Goal: Transaction & Acquisition: Book appointment/travel/reservation

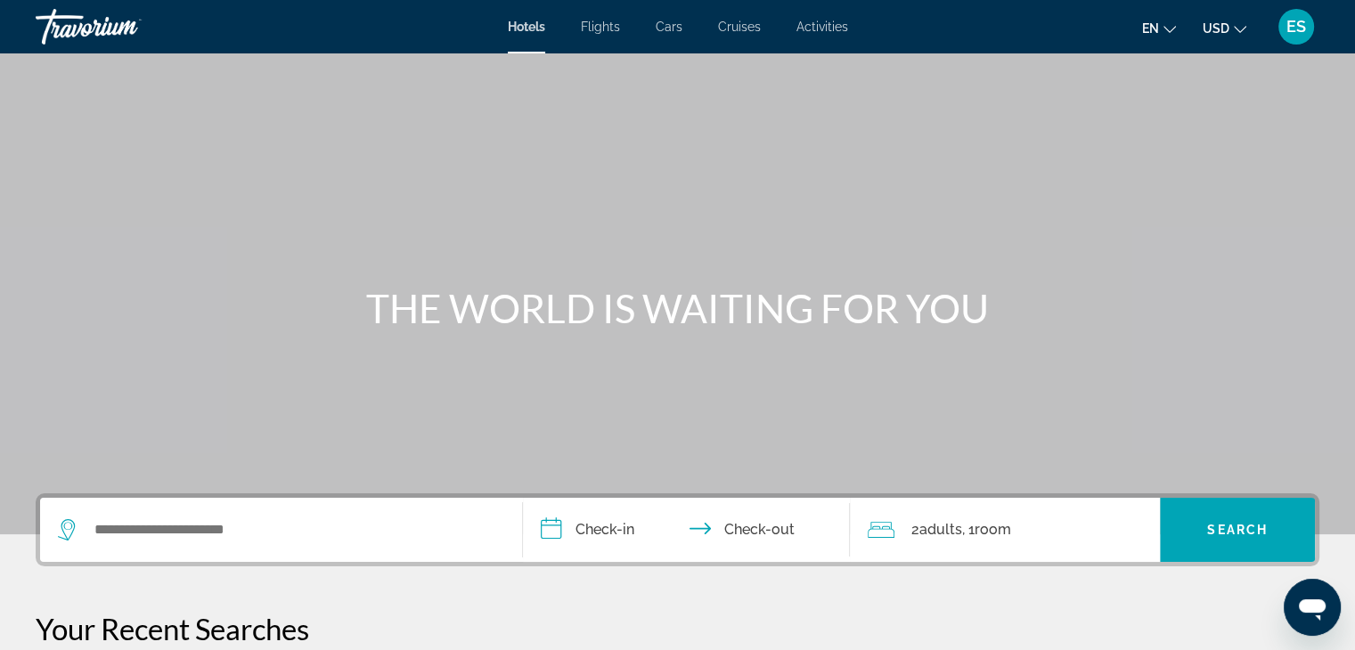
click at [1157, 37] on button "en English Español Français Italiano Português русский" at bounding box center [1159, 28] width 34 height 26
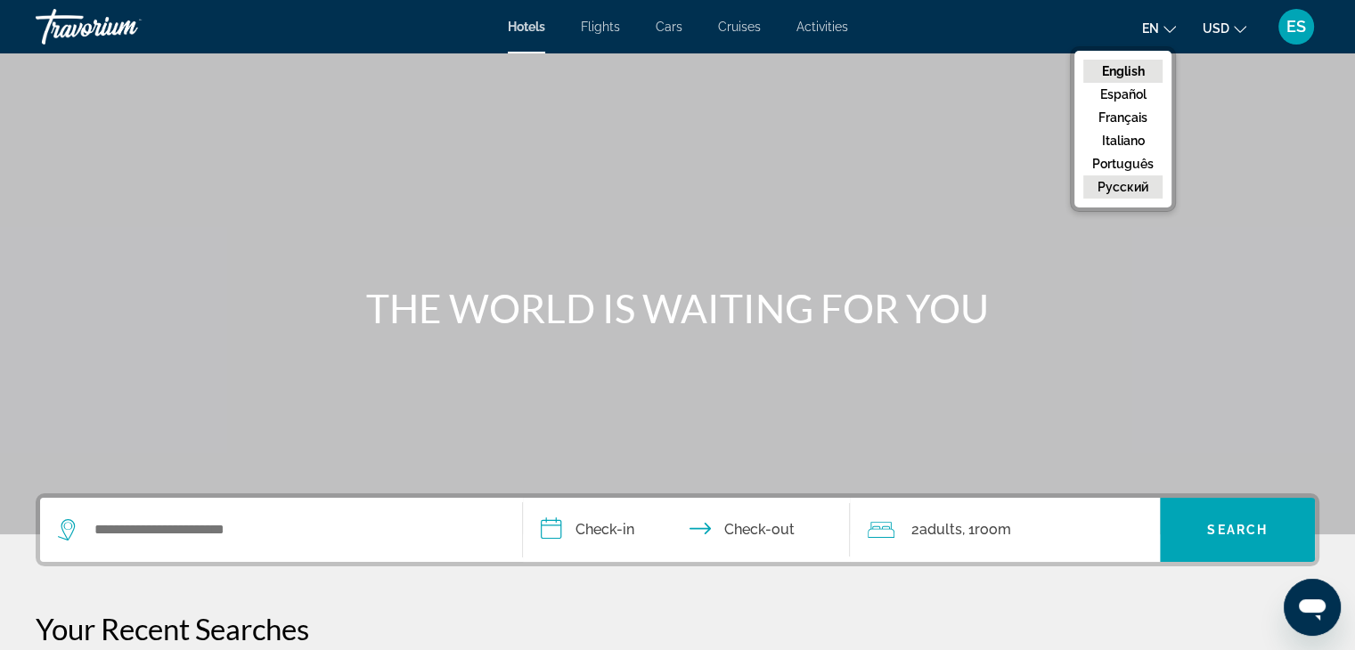
click at [1140, 184] on button "русский" at bounding box center [1122, 186] width 79 height 23
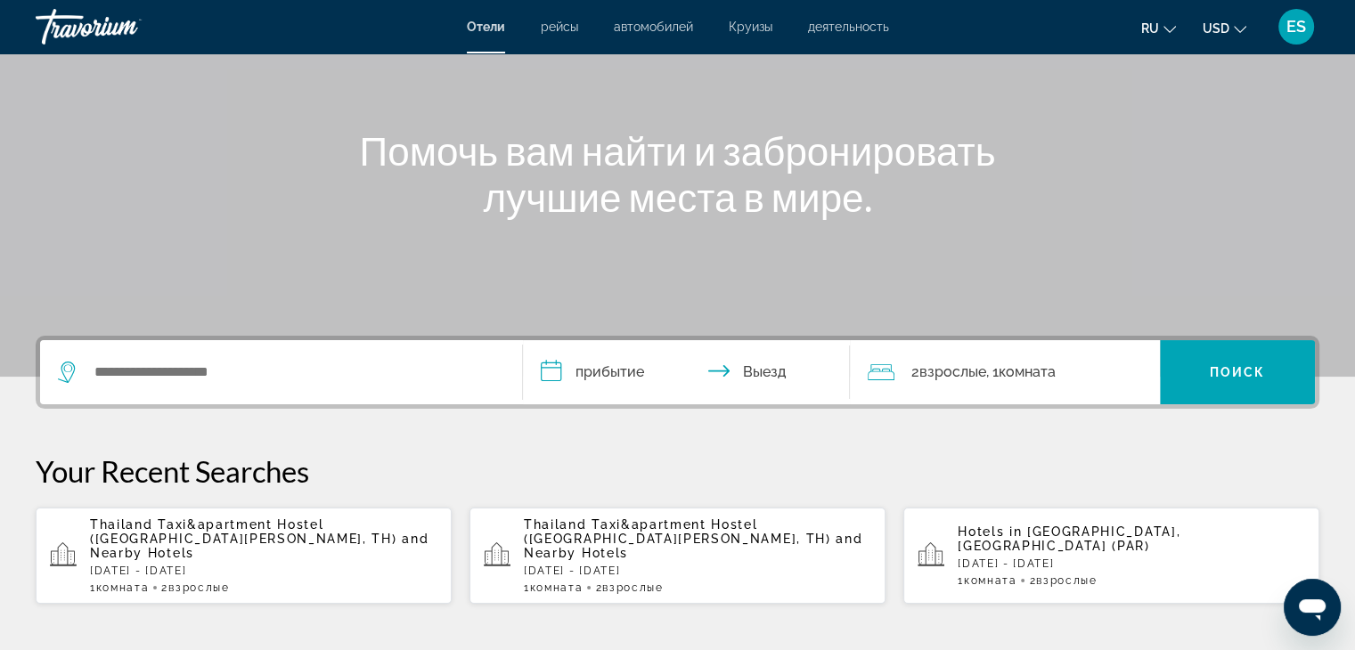
scroll to position [193, 0]
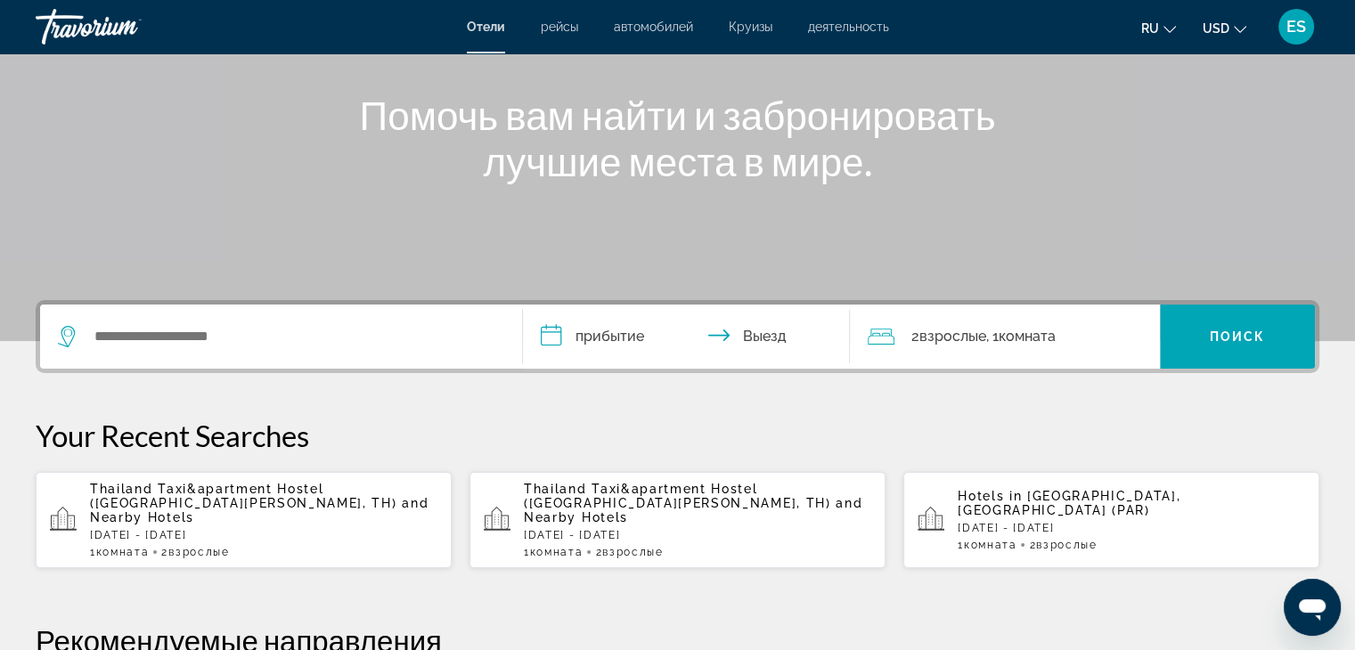
click at [1293, 25] on span "ES" at bounding box center [1296, 27] width 20 height 18
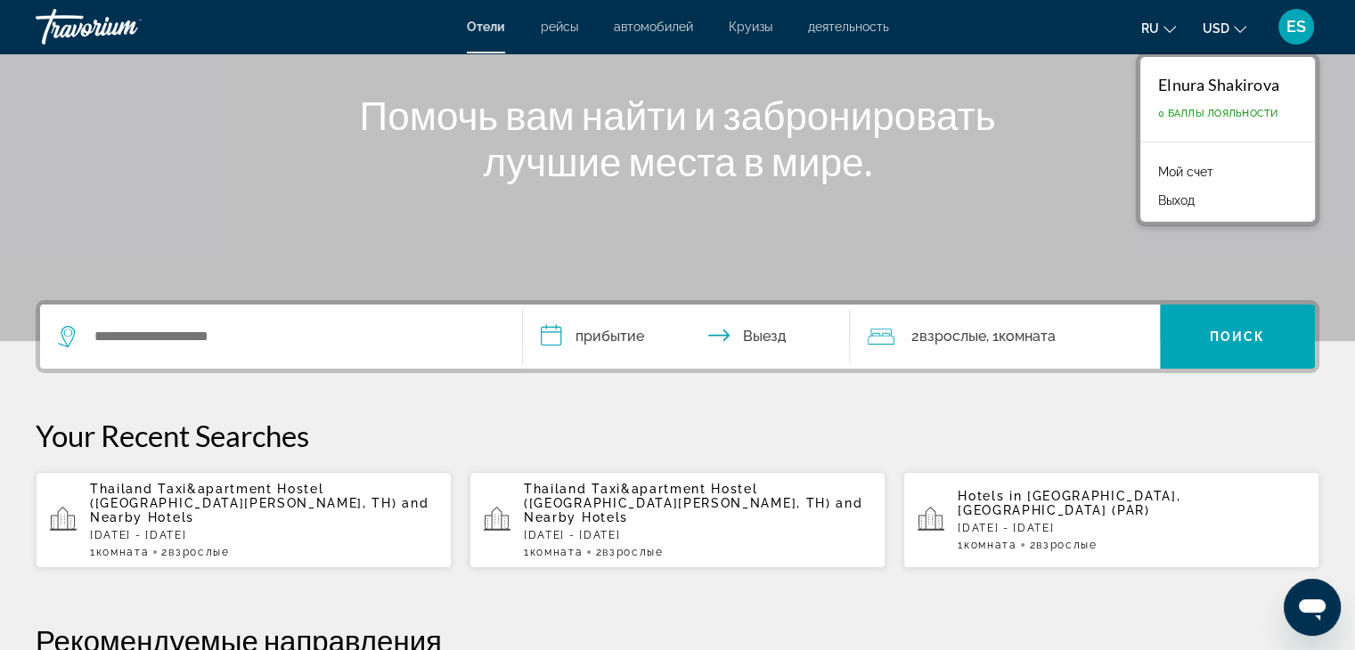
click at [1197, 178] on link "Мой счет" at bounding box center [1185, 171] width 73 height 23
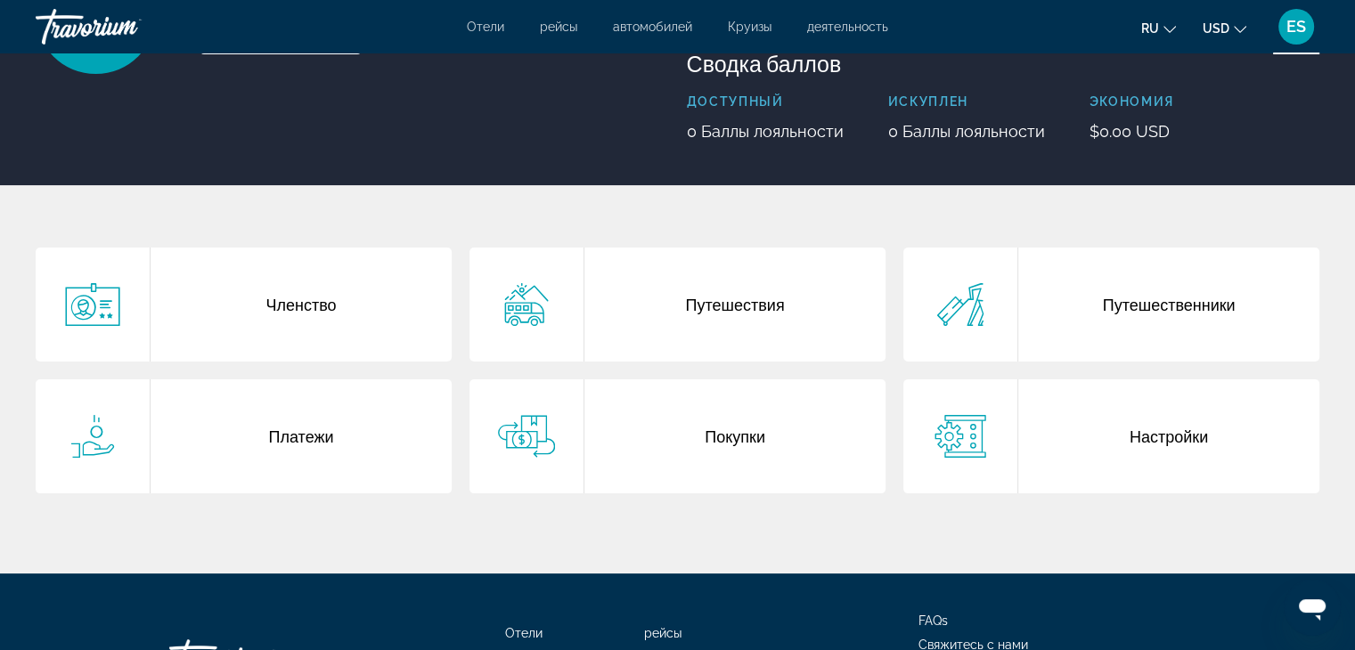
scroll to position [214, 0]
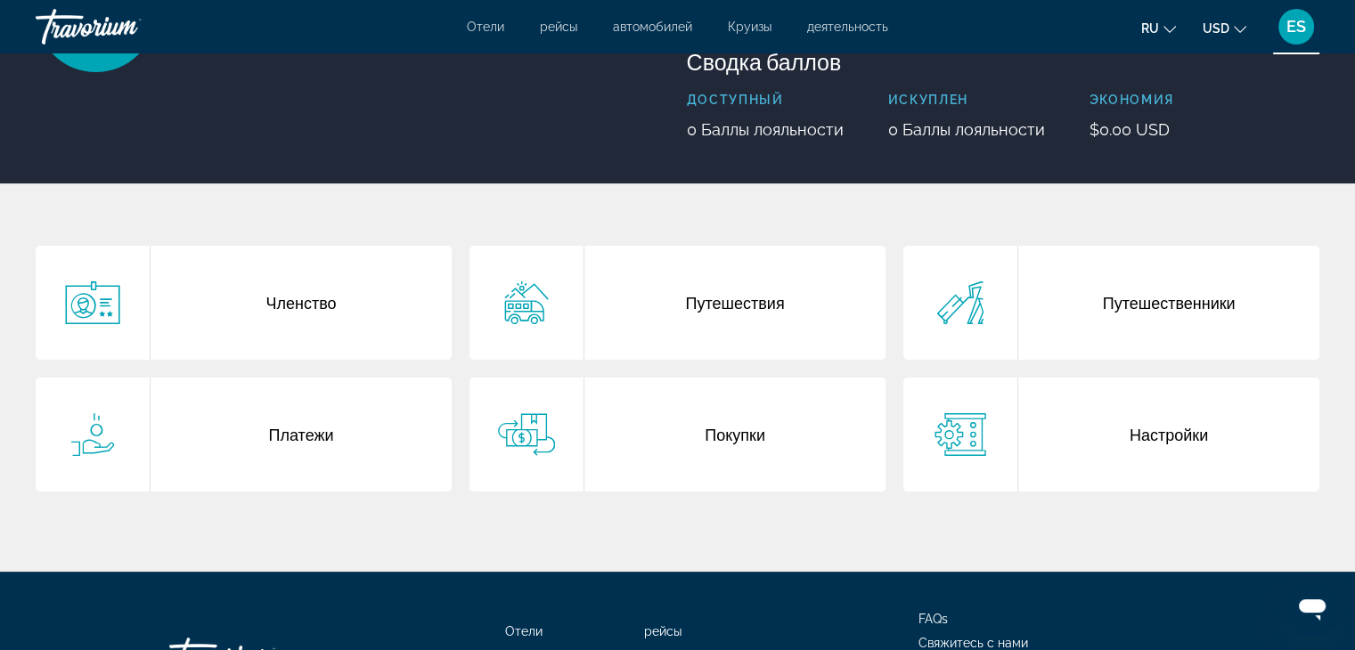
click at [1128, 307] on div "Путешественники" at bounding box center [1168, 303] width 301 height 114
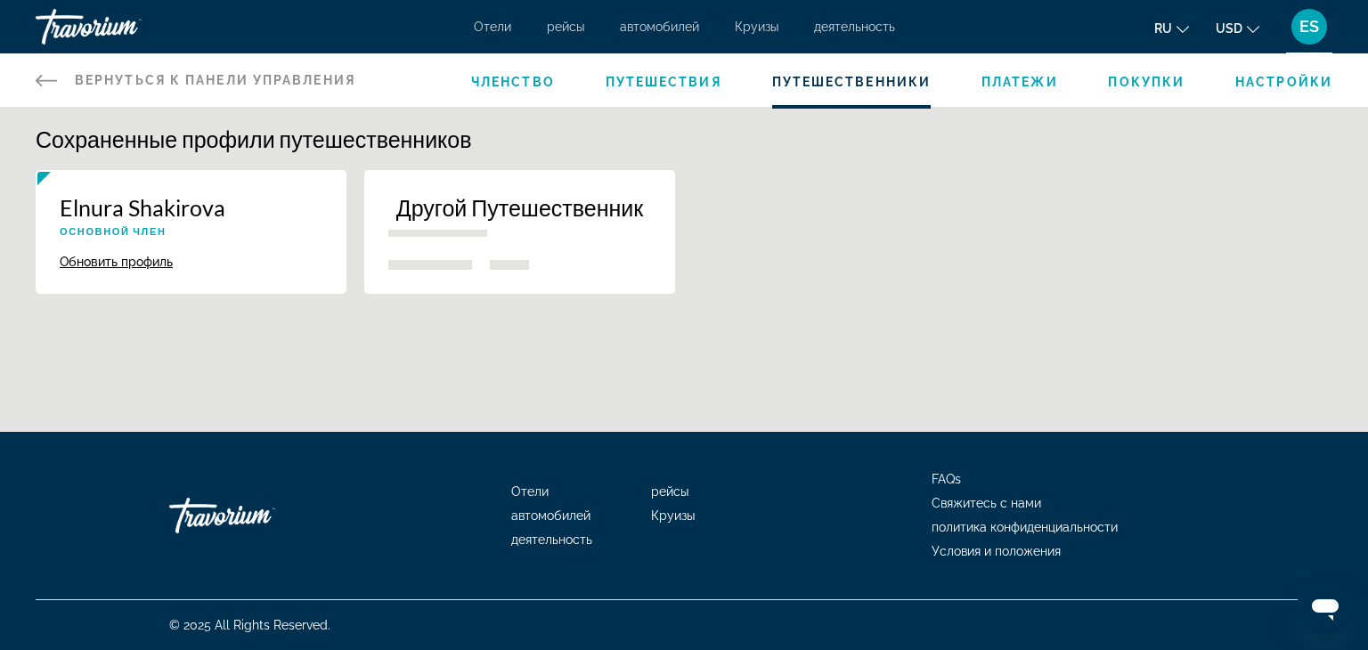
click at [1022, 80] on span "Платежи" at bounding box center [1020, 82] width 77 height 14
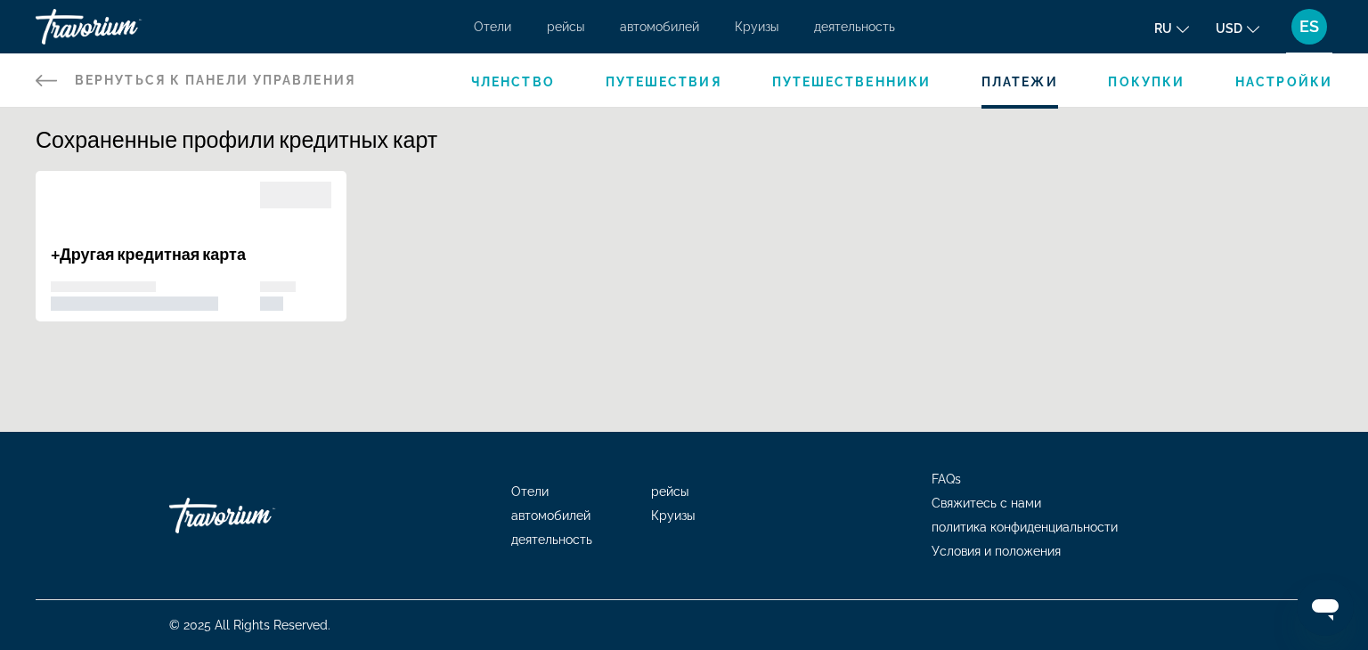
click at [1165, 86] on span "Покупки" at bounding box center [1146, 82] width 77 height 14
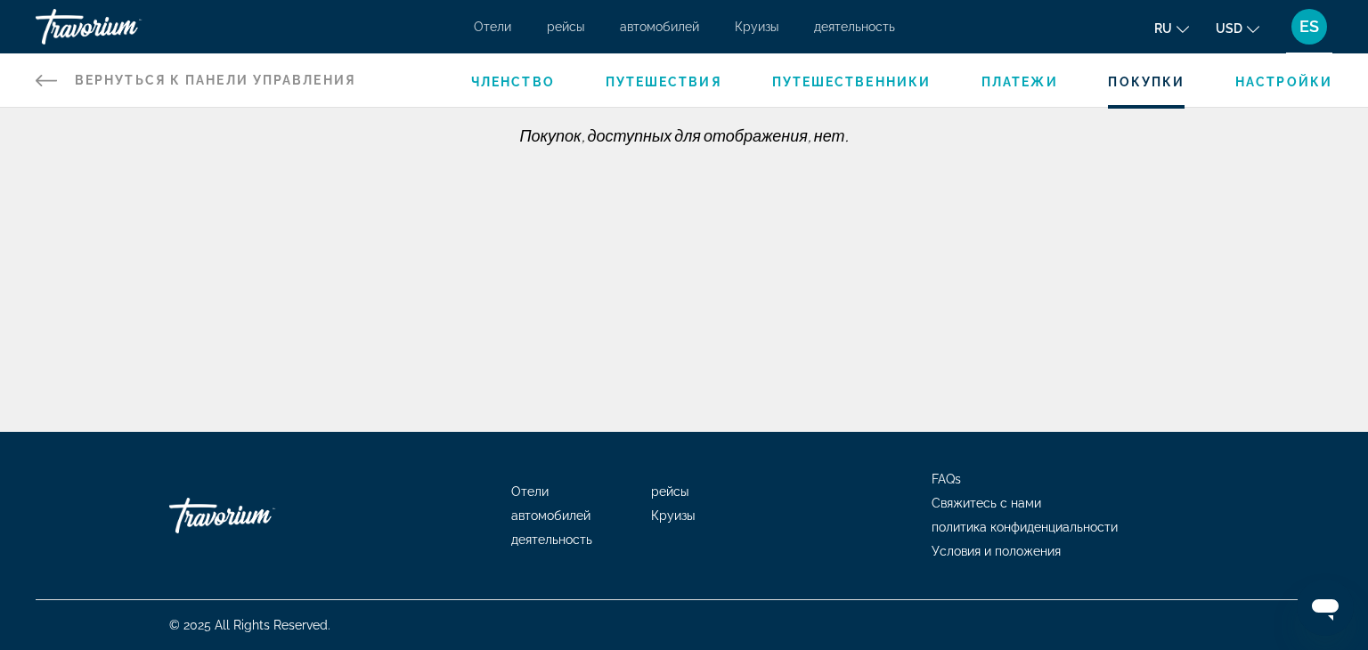
click at [525, 88] on span "Членство" at bounding box center [513, 82] width 84 height 14
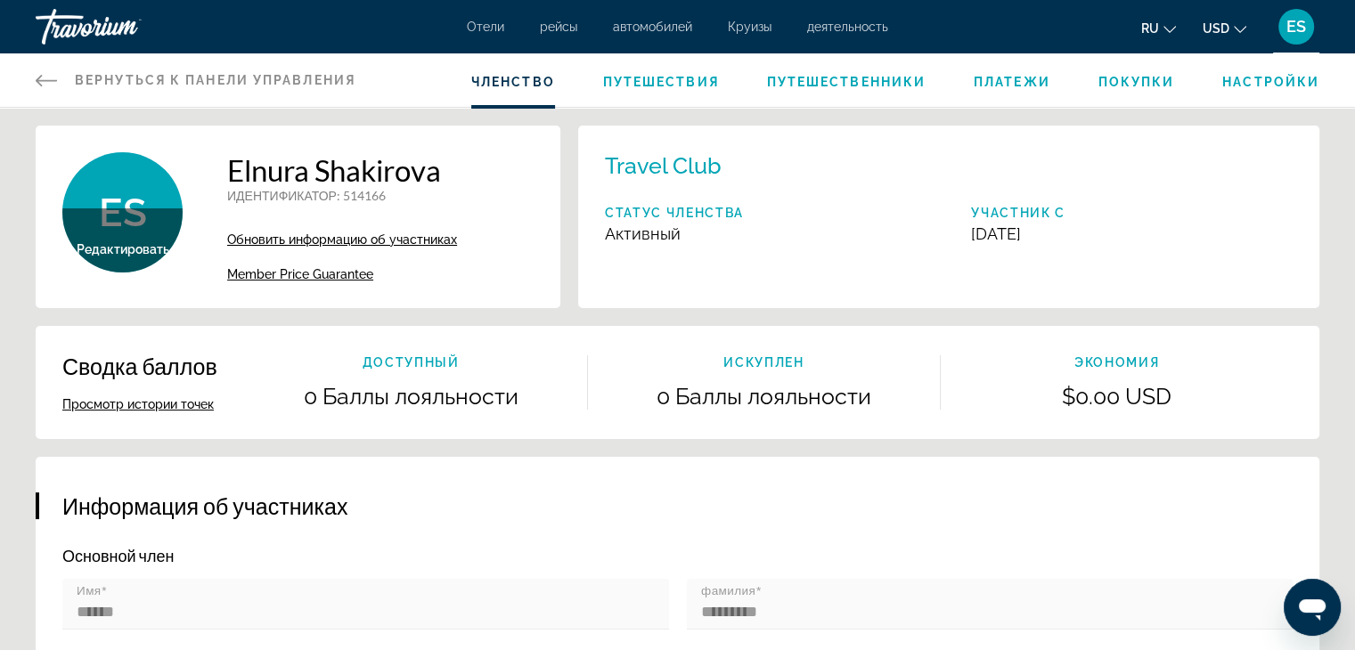
click at [485, 29] on span "Отели" at bounding box center [485, 27] width 37 height 14
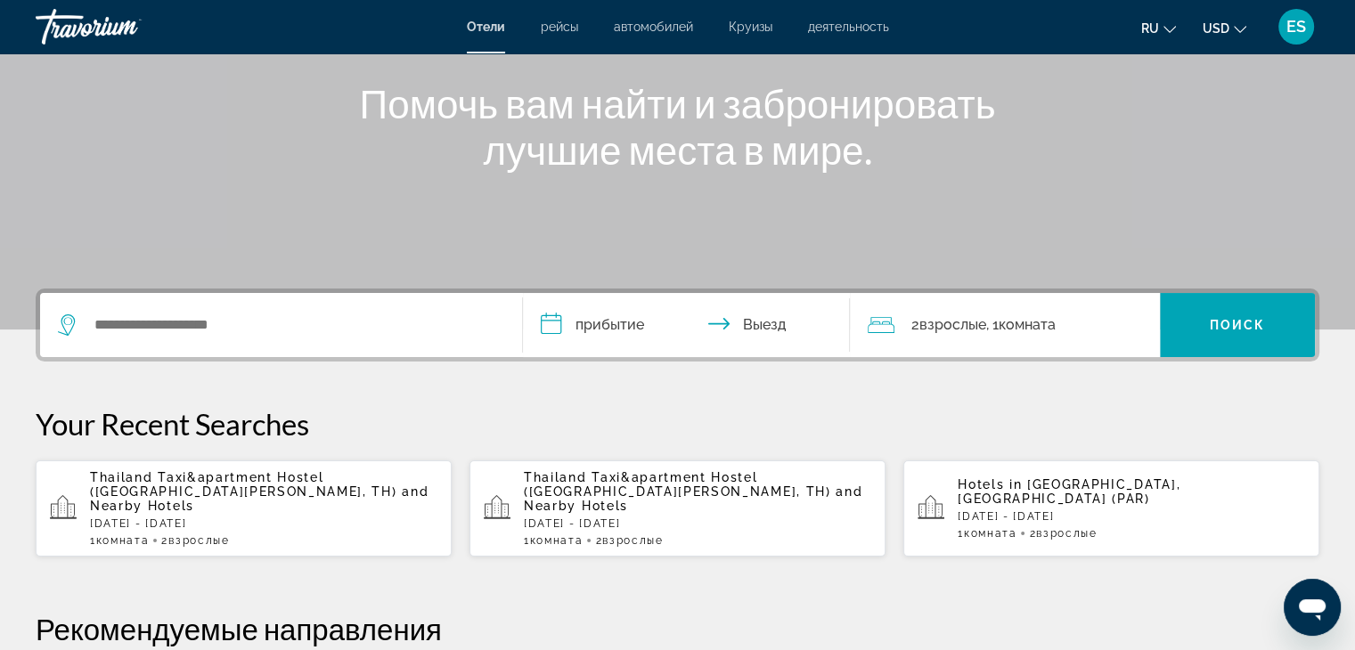
scroll to position [206, 0]
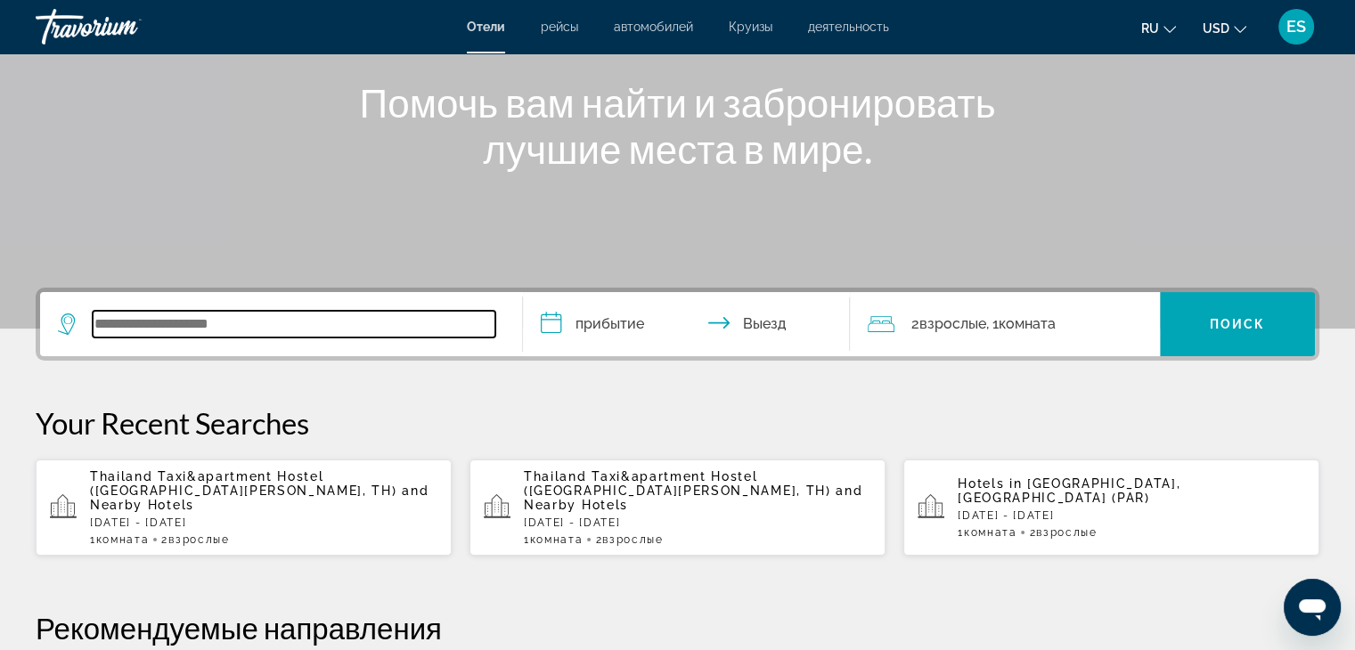
click at [356, 324] on input "Search widget" at bounding box center [294, 324] width 403 height 27
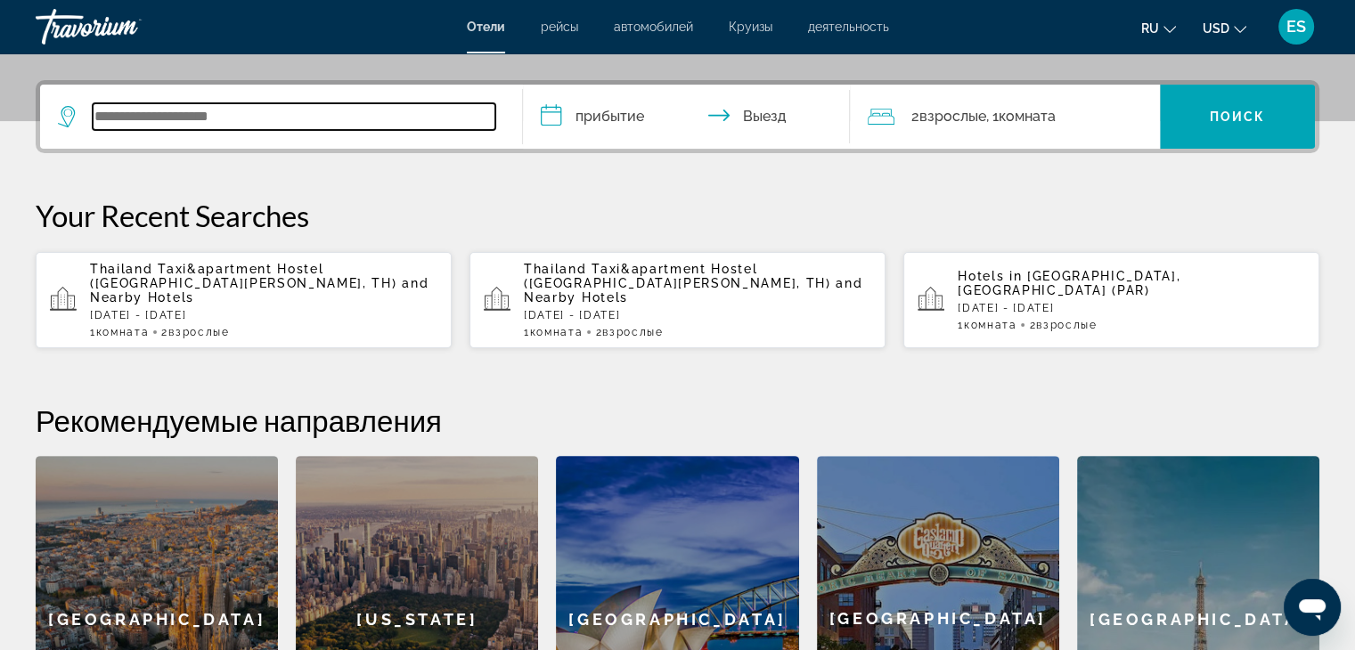
scroll to position [435, 0]
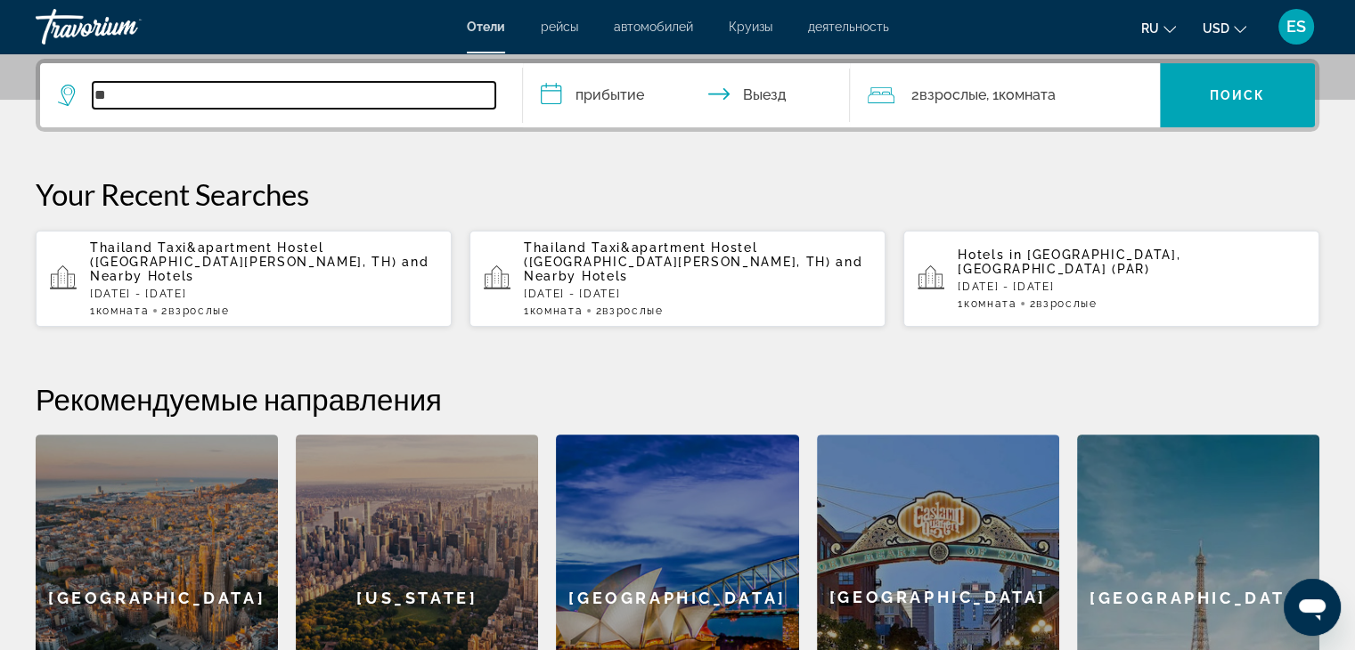
type input "*"
click at [304, 94] on input "Search widget" at bounding box center [294, 95] width 403 height 27
paste input "*******"
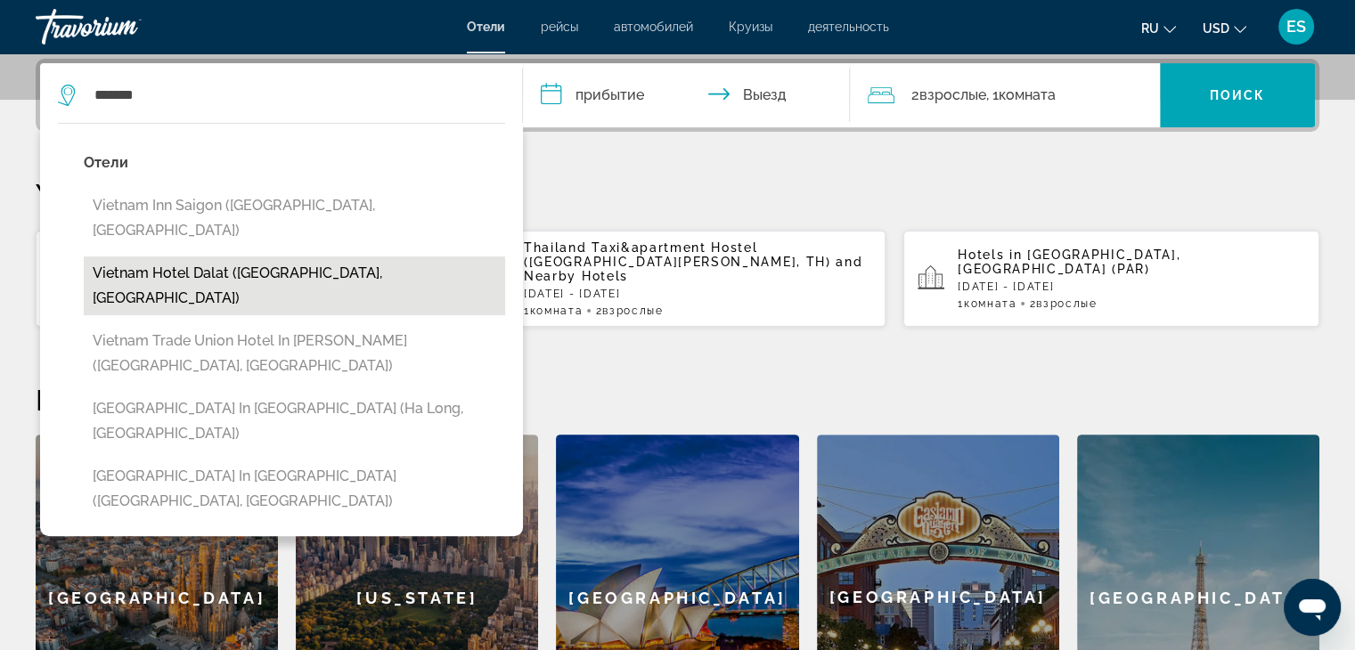
click at [331, 257] on button "Vietnam Hotel Dalat ([GEOGRAPHIC_DATA], [GEOGRAPHIC_DATA])" at bounding box center [294, 286] width 421 height 59
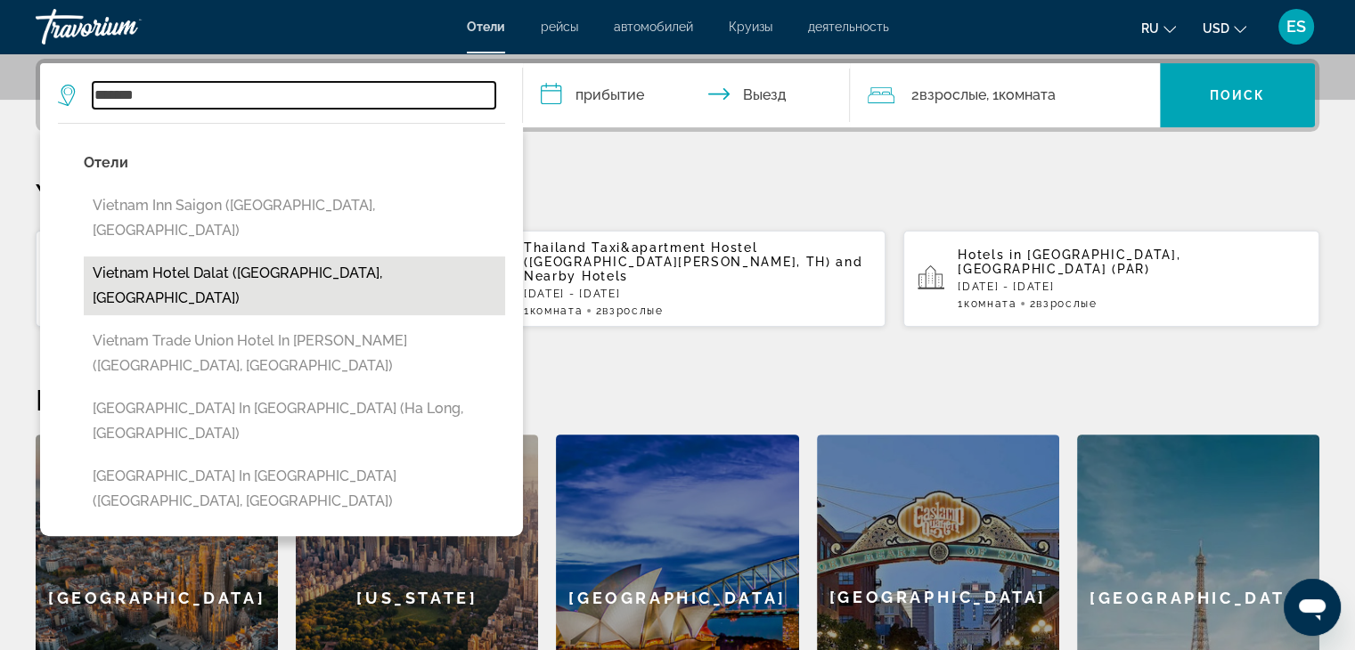
type input "**********"
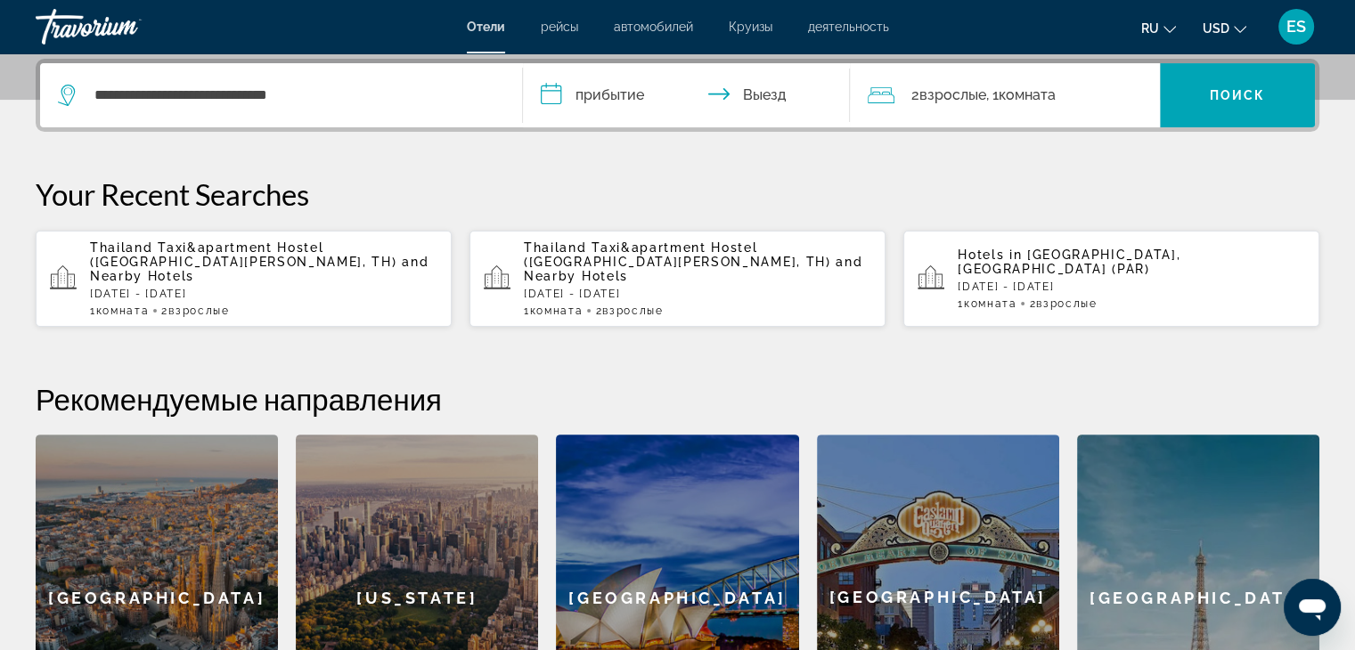
click at [645, 100] on input "**********" at bounding box center [690, 97] width 335 height 69
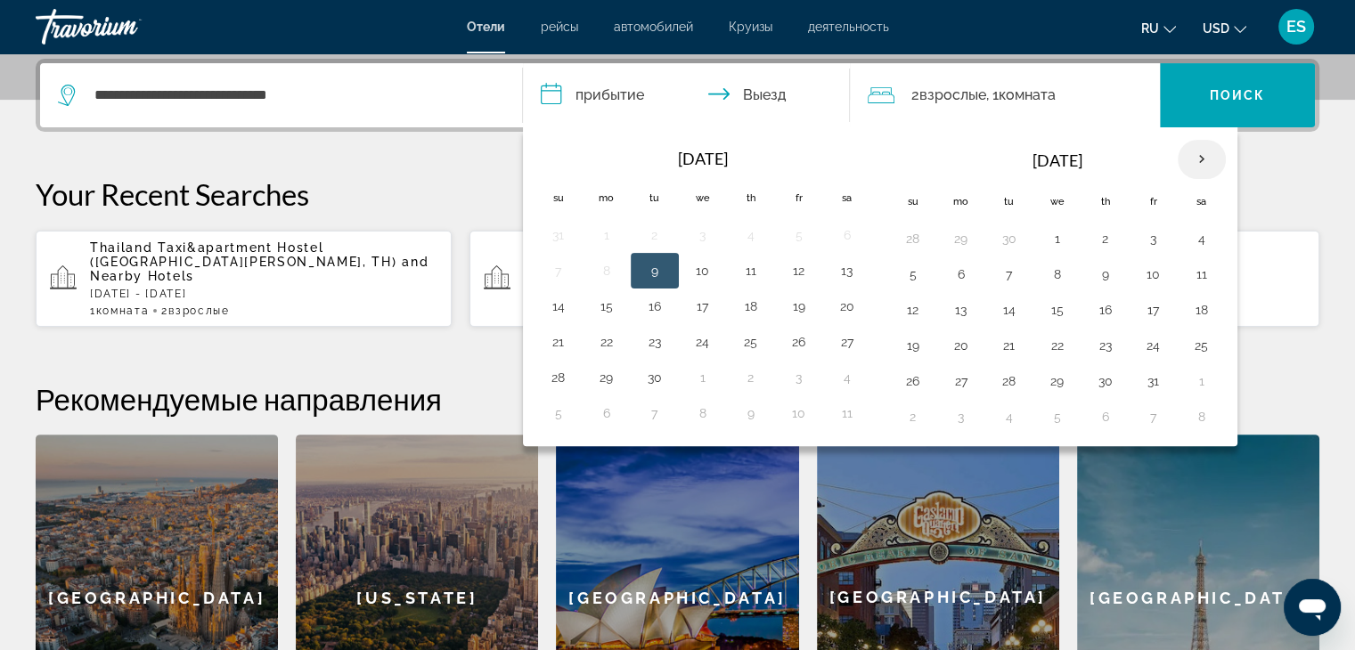
click at [1195, 159] on th "Next month" at bounding box center [1202, 159] width 48 height 39
click at [909, 280] on button "2" at bounding box center [913, 274] width 29 height 25
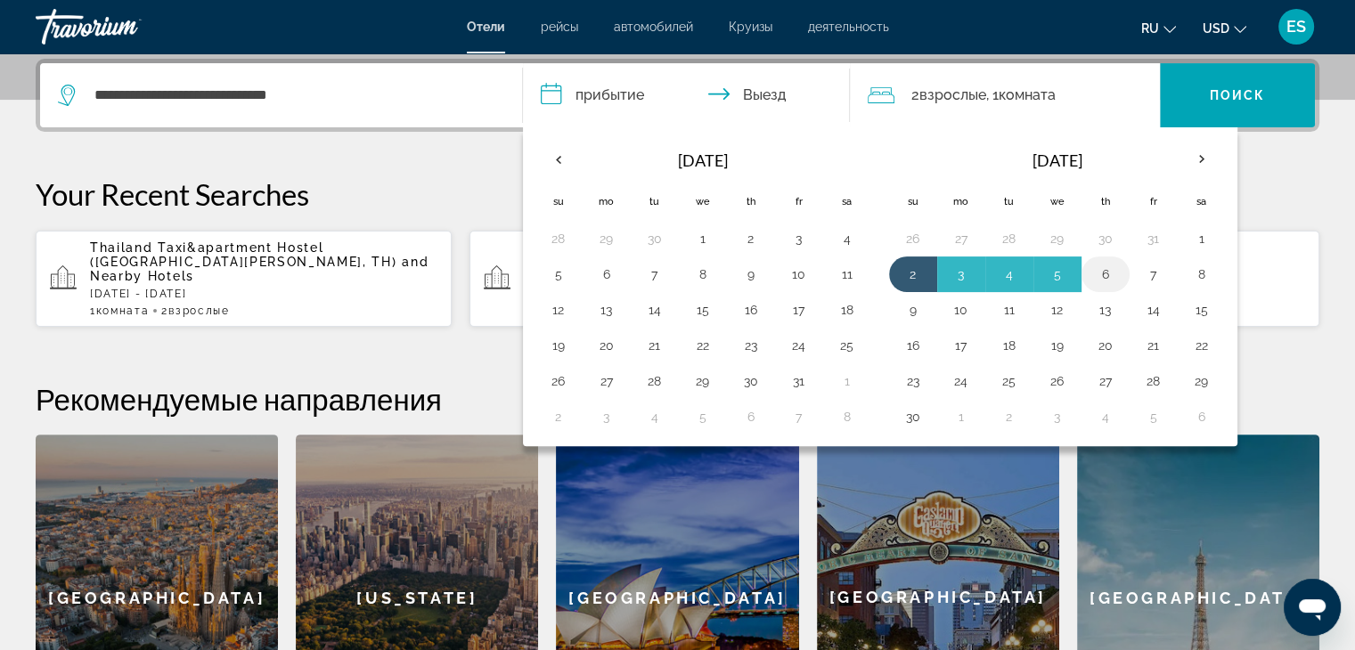
click at [1111, 282] on button "6" at bounding box center [1105, 274] width 29 height 25
type input "**********"
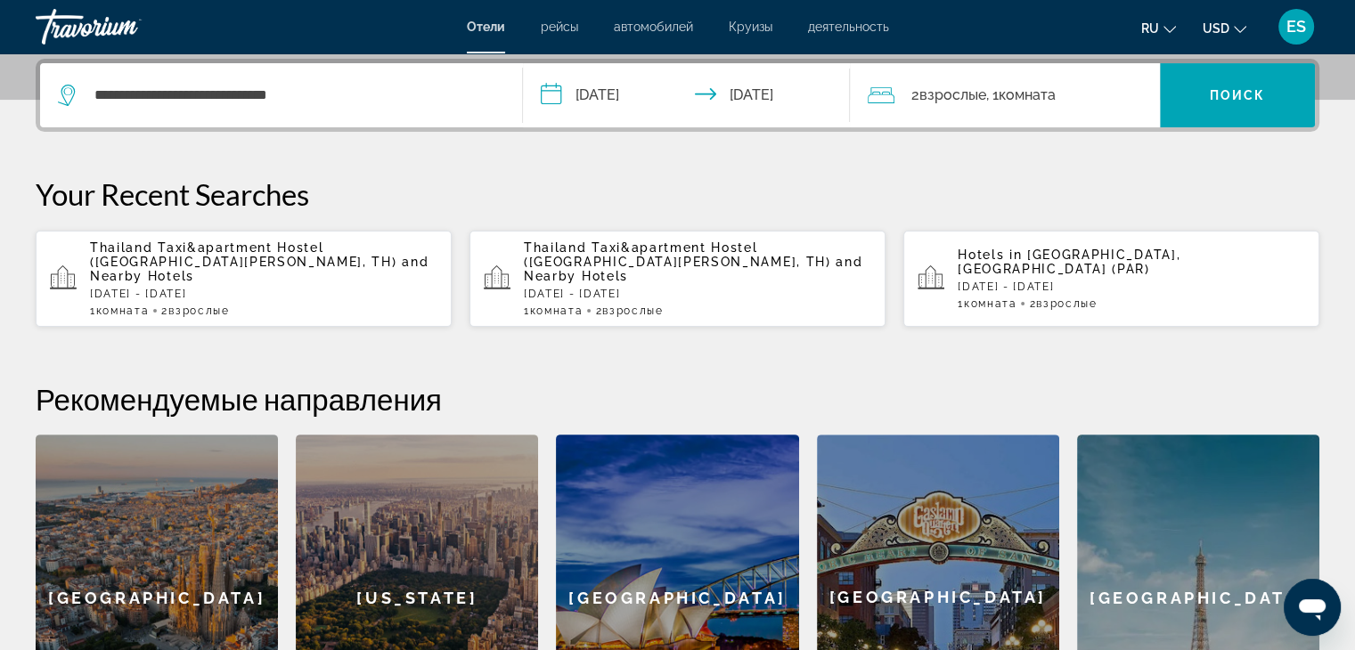
click at [989, 102] on span ", 1 Комната номера" at bounding box center [1019, 95] width 69 height 25
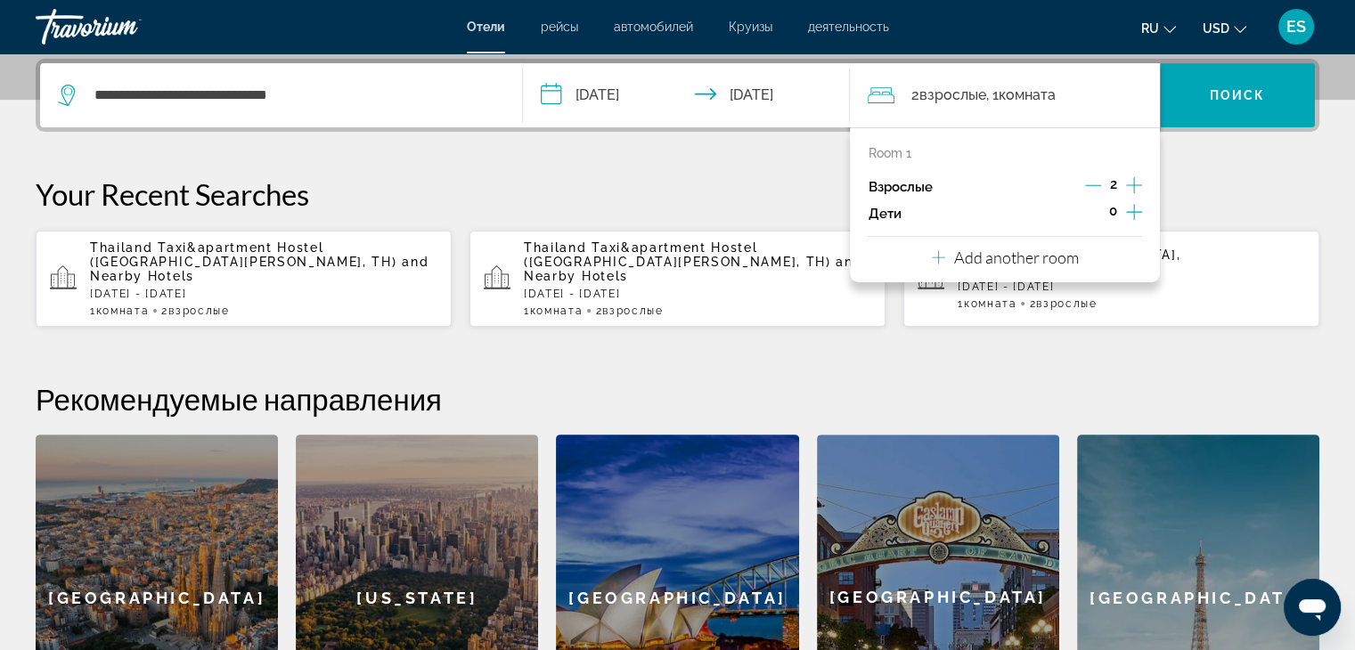
click at [1133, 184] on icon "Increment adults" at bounding box center [1134, 185] width 16 height 21
click at [1212, 166] on div "**********" at bounding box center [677, 410] width 1355 height 702
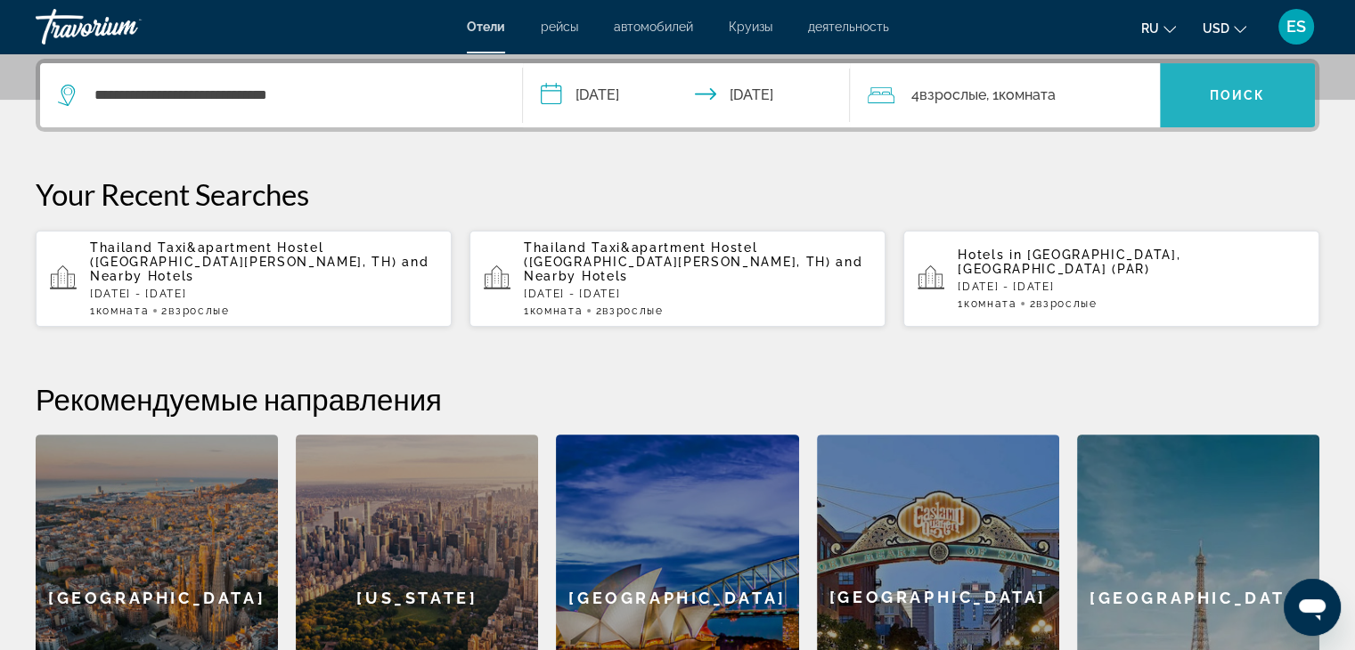
click at [1226, 95] on span "Поиск" at bounding box center [1238, 95] width 56 height 14
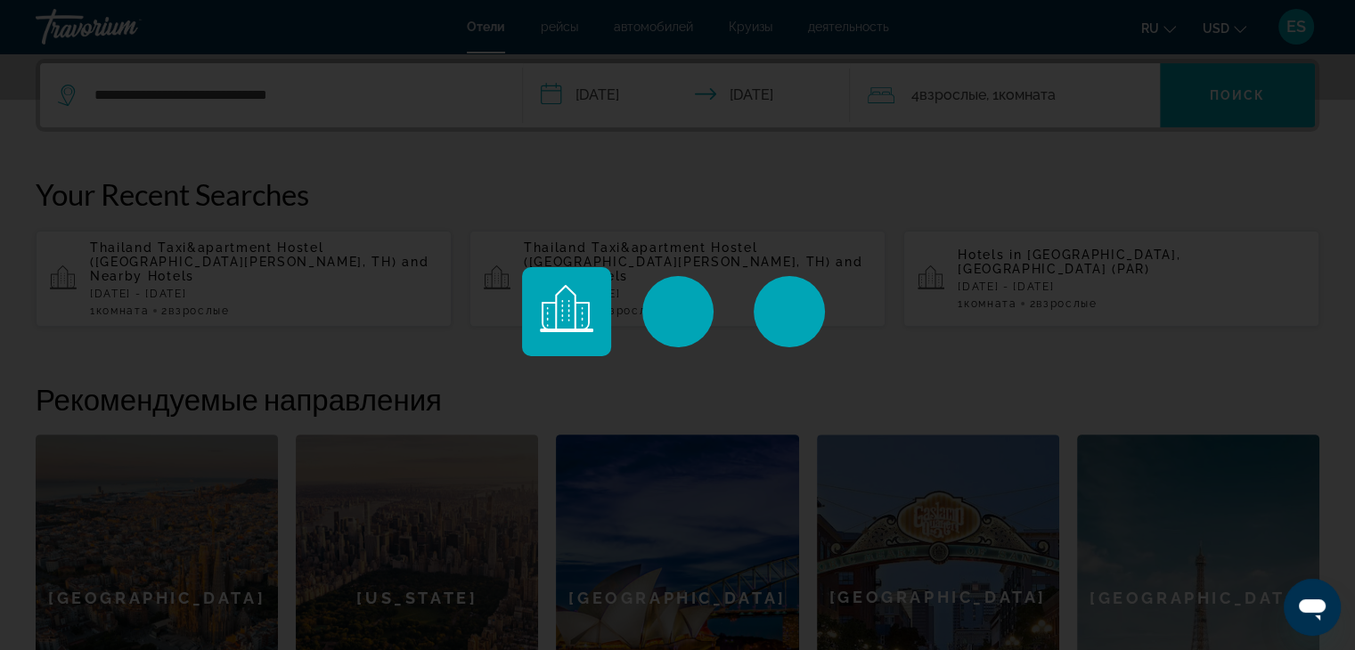
click at [1073, 97] on div "Main content" at bounding box center [677, 325] width 1355 height 650
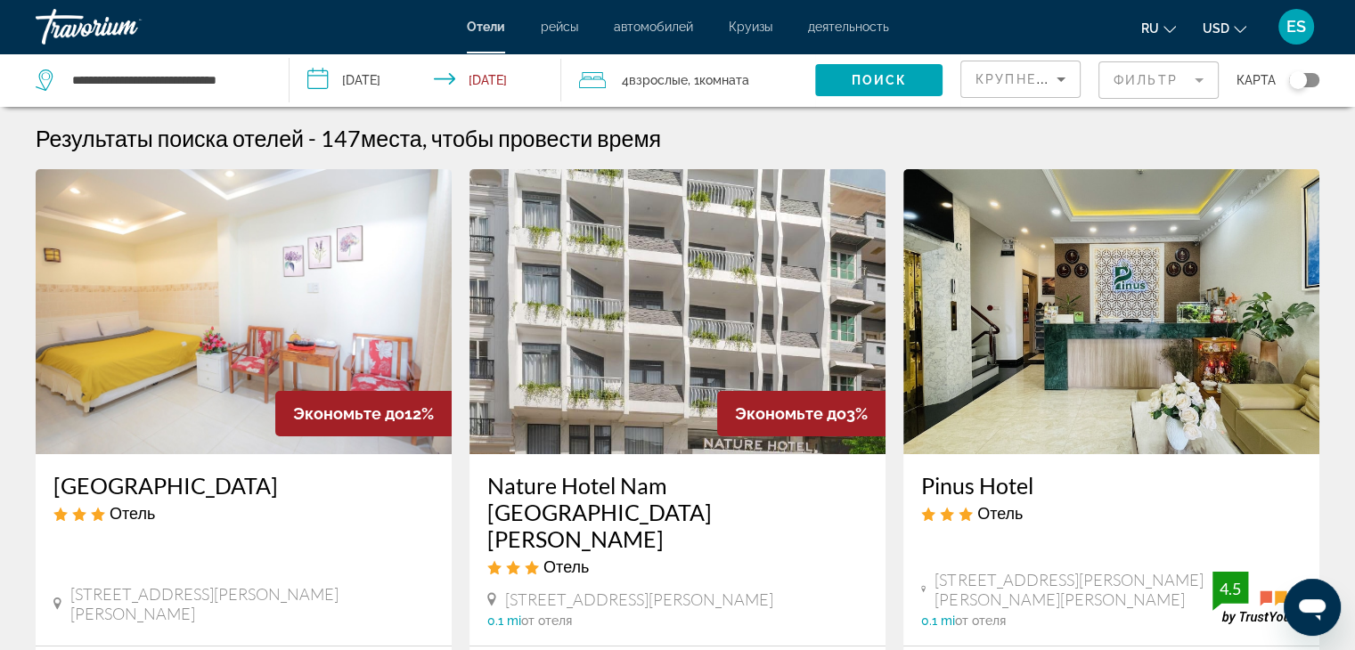
click at [738, 81] on span "Комната" at bounding box center [724, 80] width 50 height 14
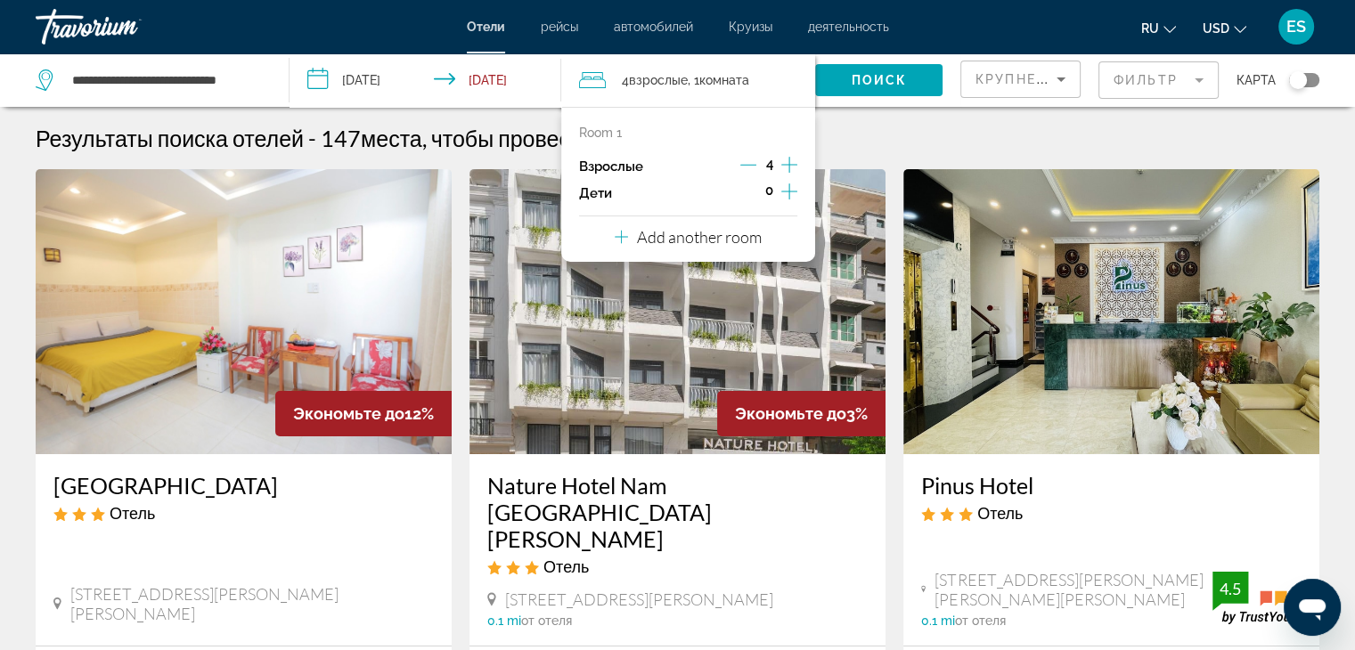
click at [709, 238] on p "Add another room" at bounding box center [699, 237] width 125 height 20
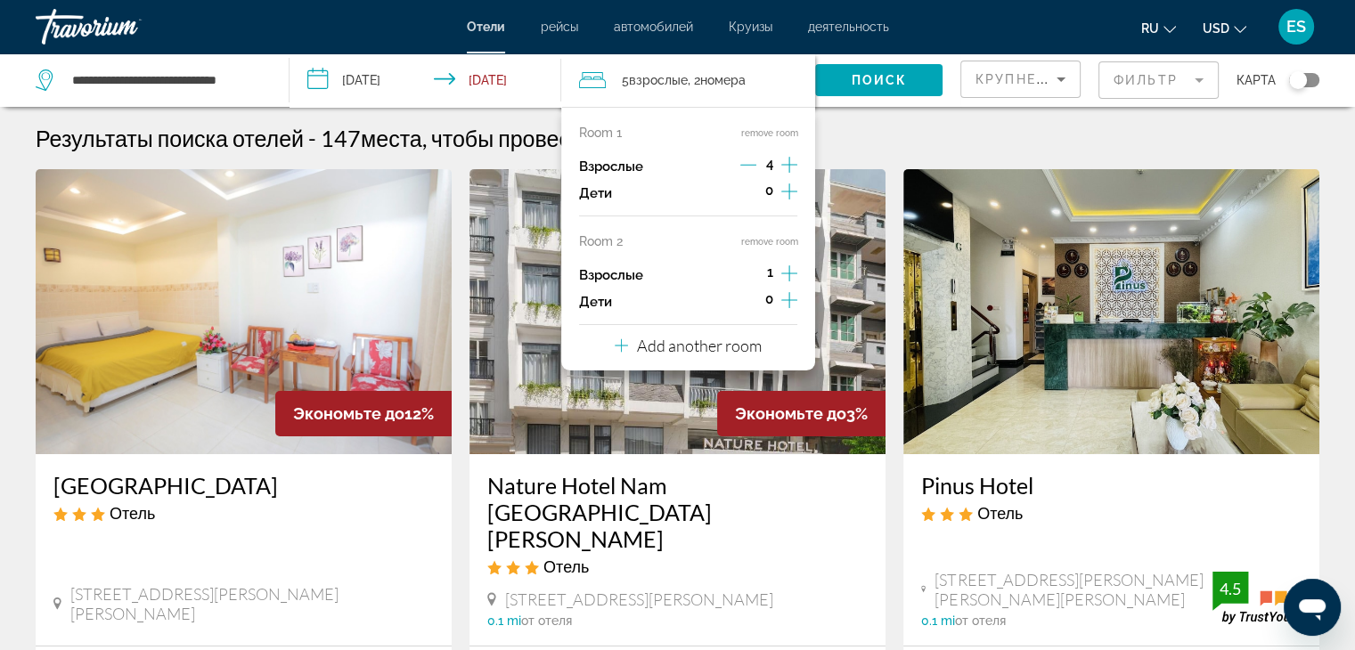
click at [790, 275] on icon "Increment adults" at bounding box center [789, 273] width 16 height 21
click at [750, 168] on icon "Decrement adults" at bounding box center [748, 165] width 16 height 16
click at [856, 143] on div "Результаты поиска отелей - 147 места, чтобы провести время" at bounding box center [678, 138] width 1284 height 27
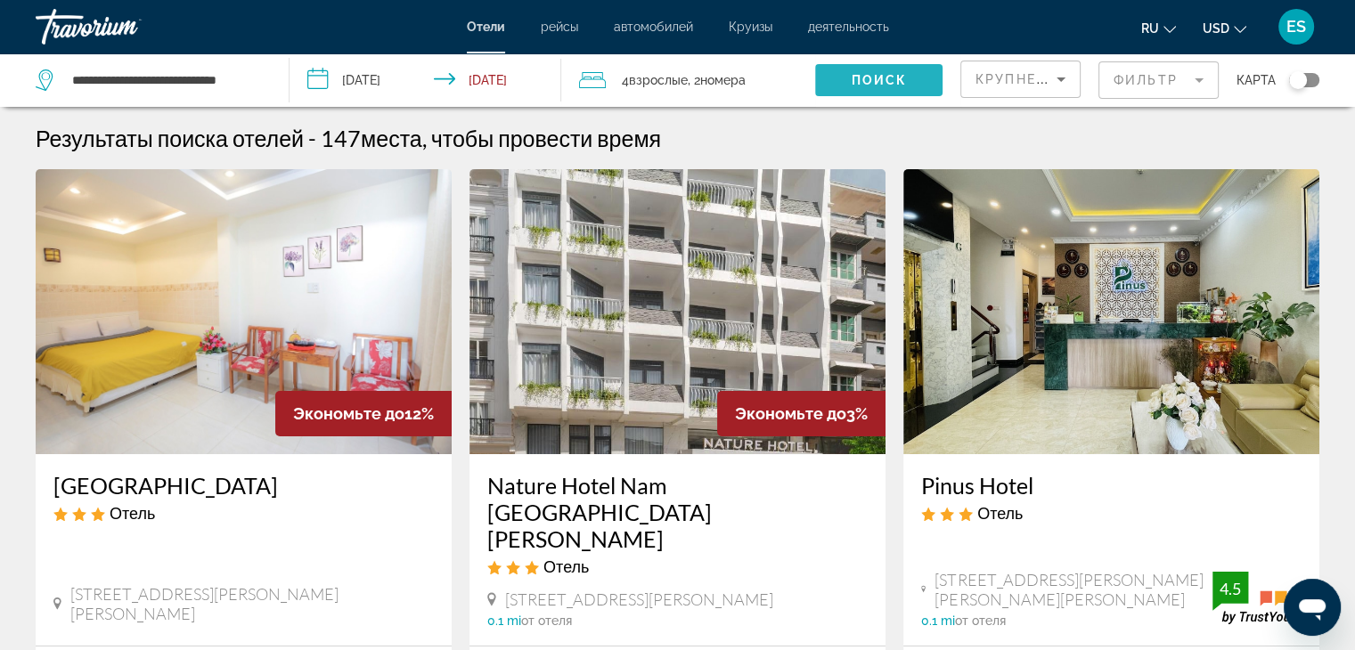
click at [866, 77] on span "Поиск" at bounding box center [879, 80] width 56 height 14
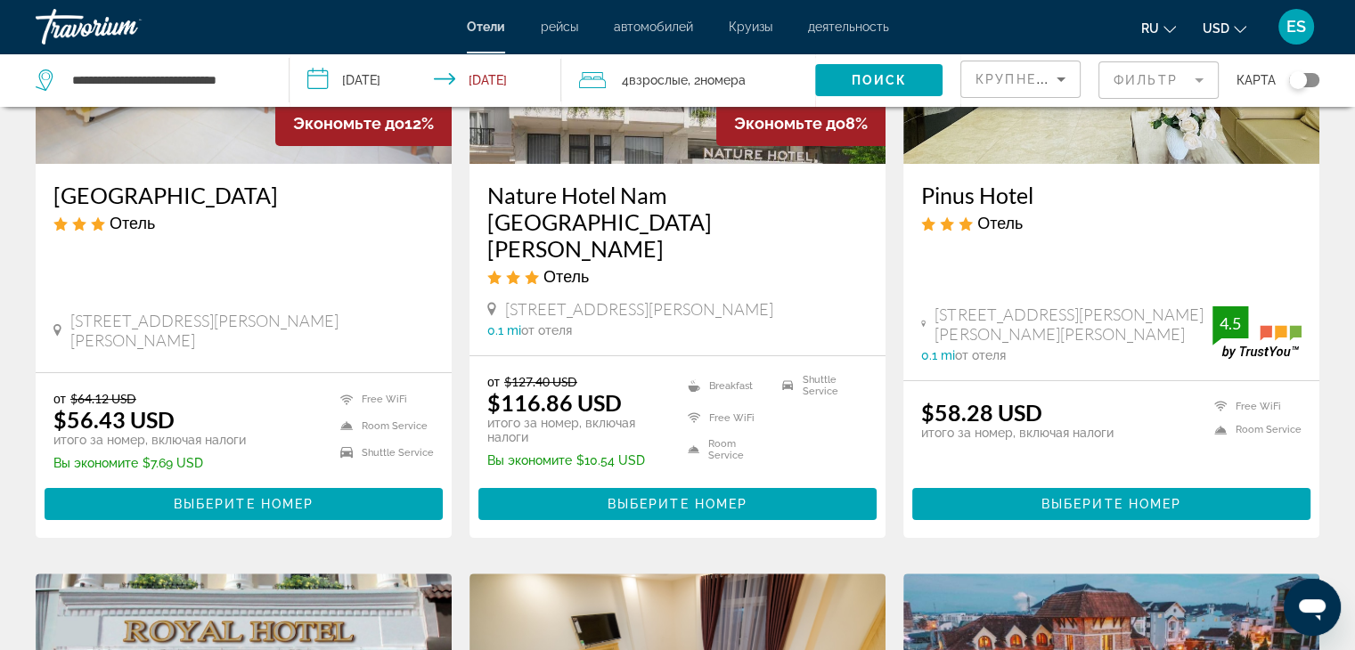
scroll to position [291, 0]
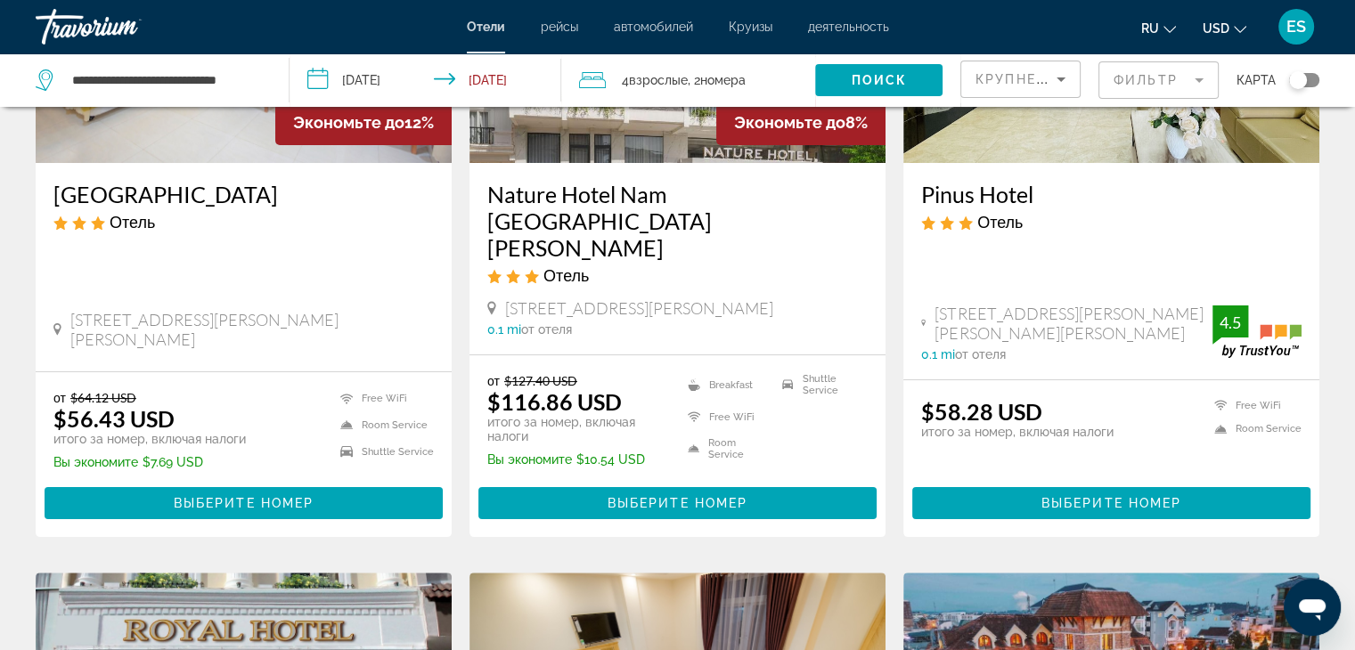
click at [228, 137] on img "Main content" at bounding box center [244, 20] width 416 height 285
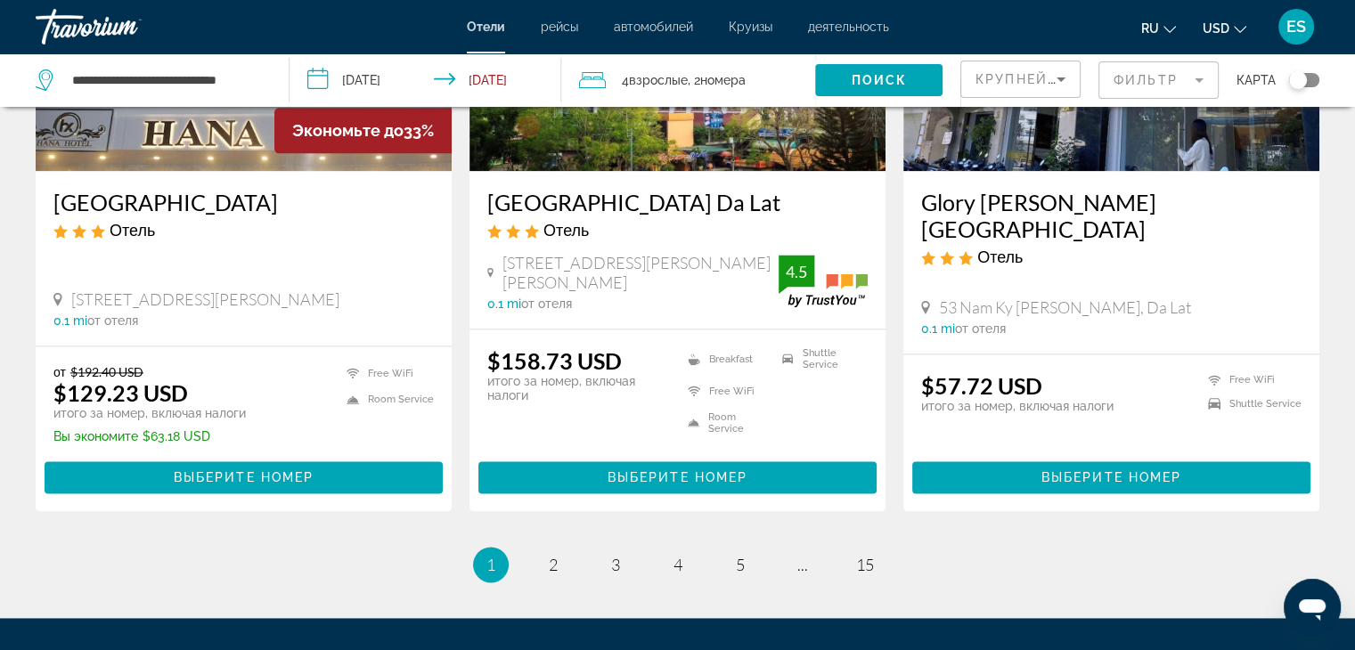
scroll to position [2429, 0]
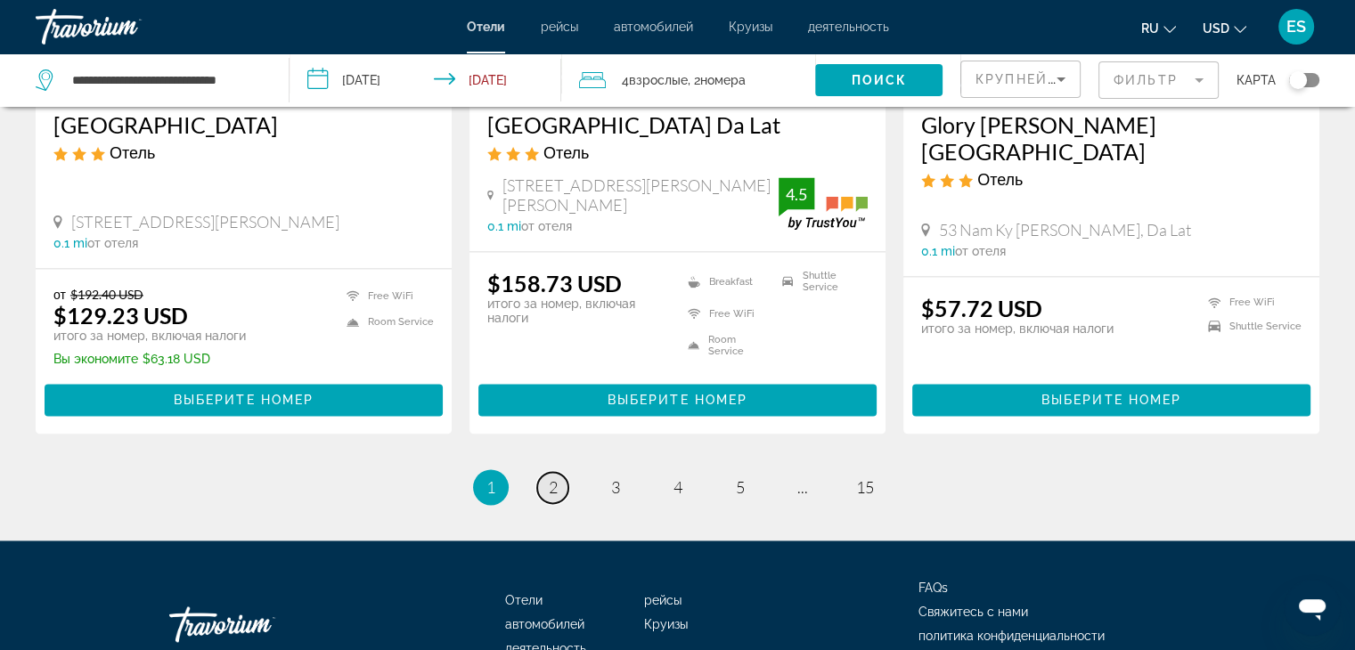
click at [559, 472] on link "page 2" at bounding box center [552, 487] width 31 height 31
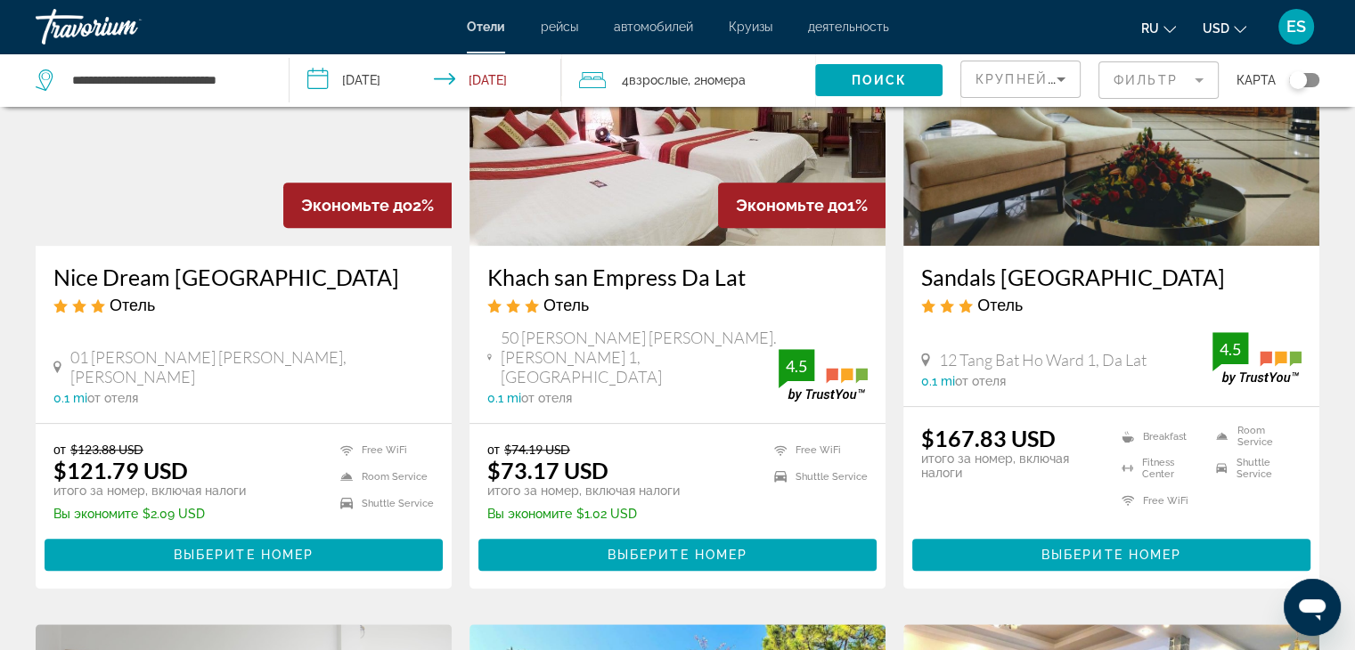
scroll to position [875, 0]
